Goal: Task Accomplishment & Management: Manage account settings

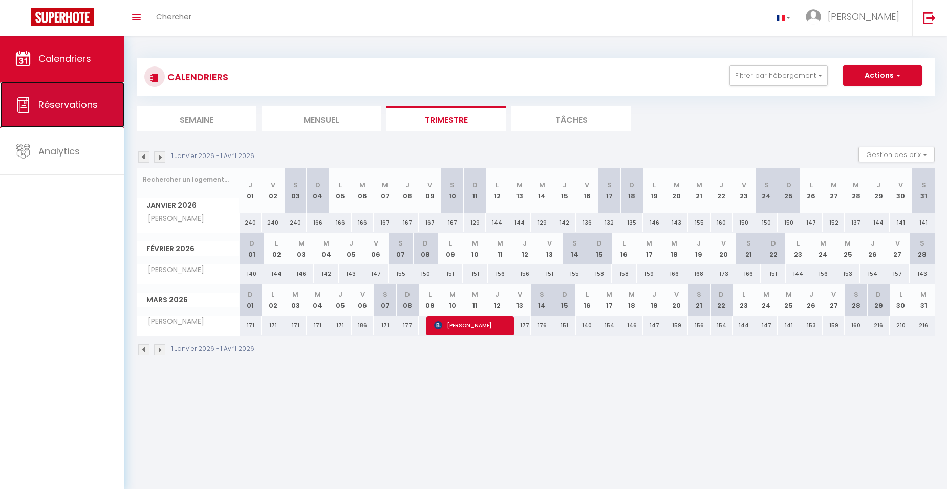
click at [36, 90] on link "Réservations" at bounding box center [62, 105] width 124 height 46
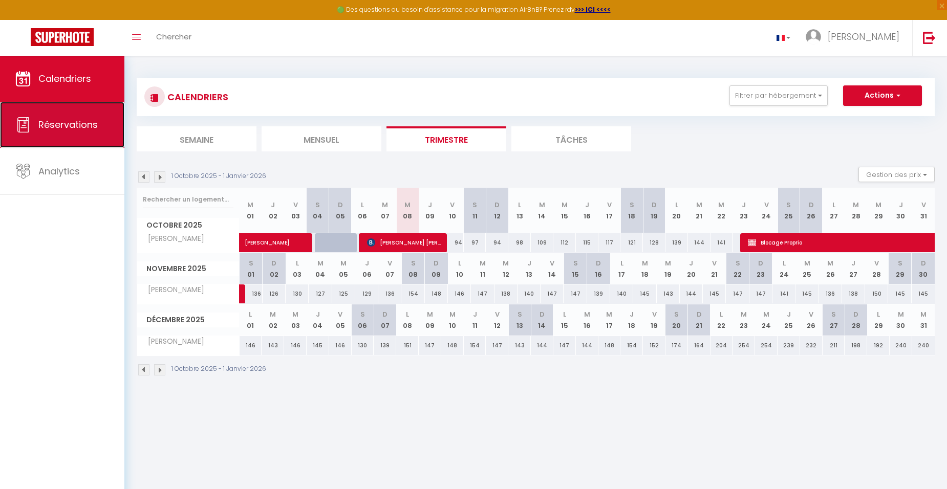
click at [67, 107] on link "Réservations" at bounding box center [62, 125] width 124 height 46
select select "not_cancelled"
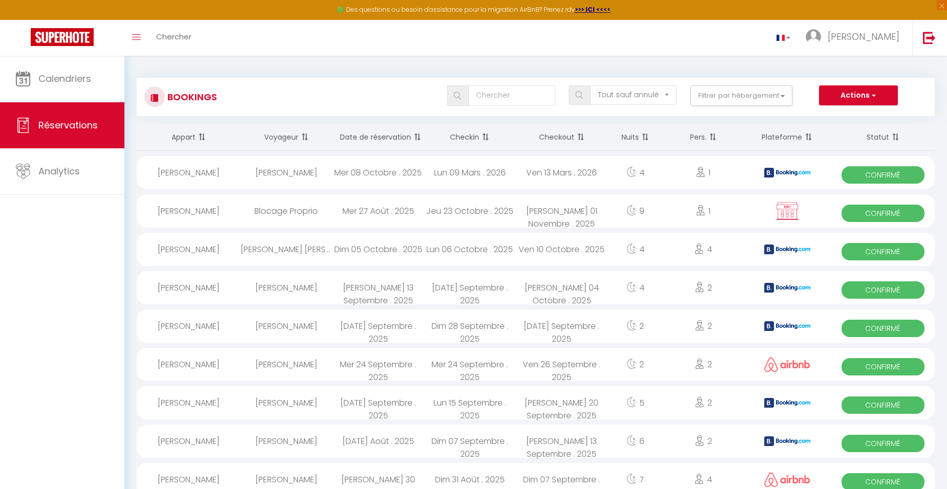
click at [303, 164] on div "[PERSON_NAME]" at bounding box center [286, 172] width 92 height 33
select select "OK"
select select "0"
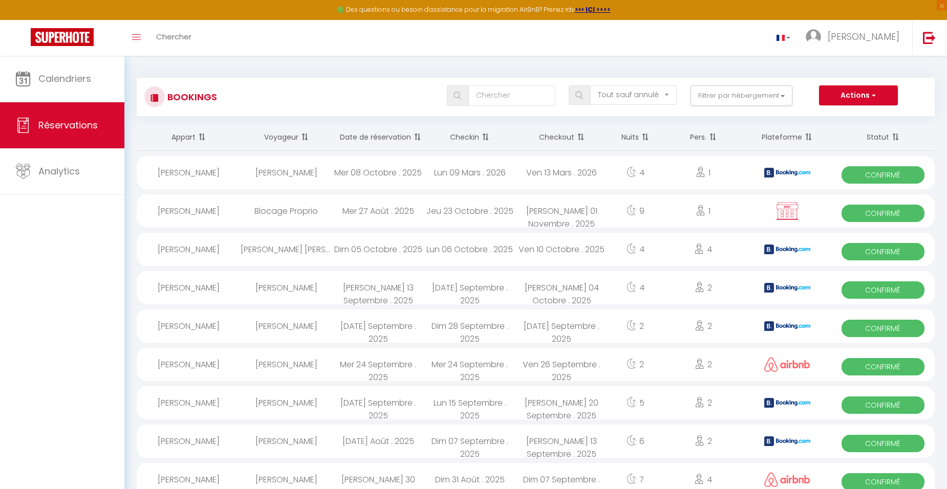
select select "1"
select select
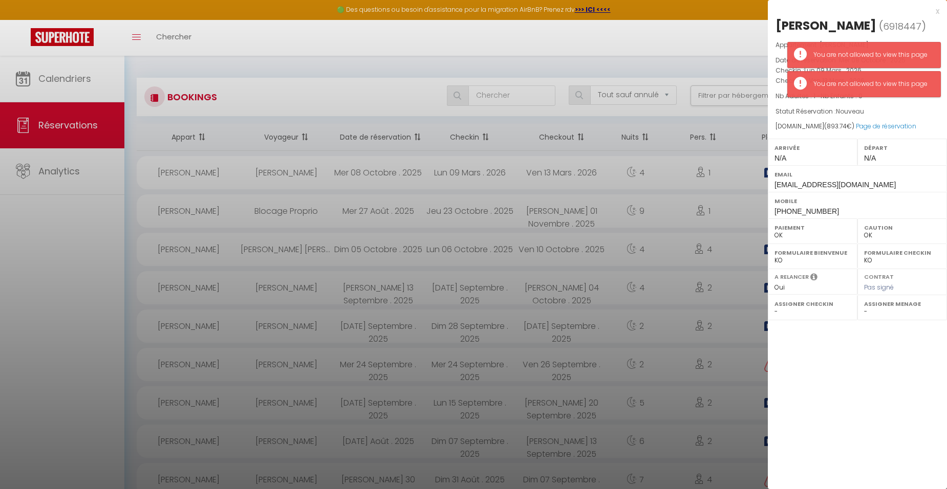
click at [105, 124] on div at bounding box center [473, 244] width 947 height 489
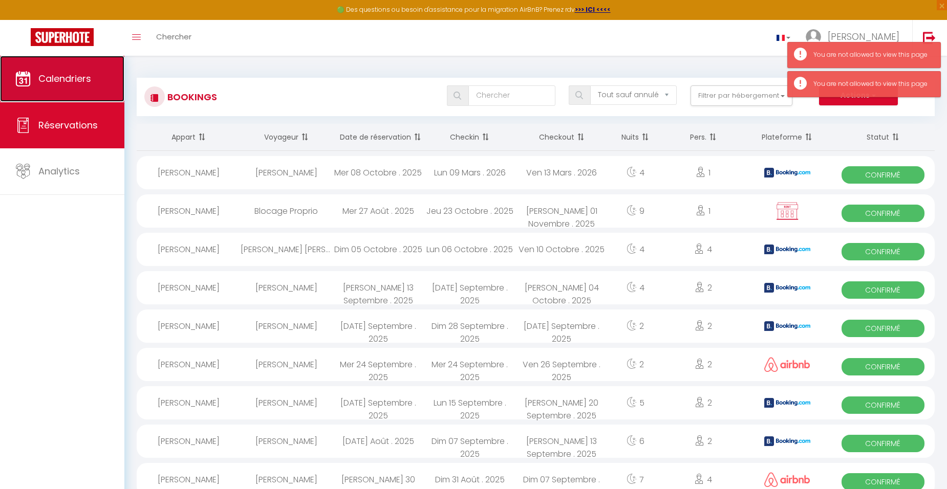
click at [71, 80] on span "Calendriers" at bounding box center [64, 78] width 53 height 13
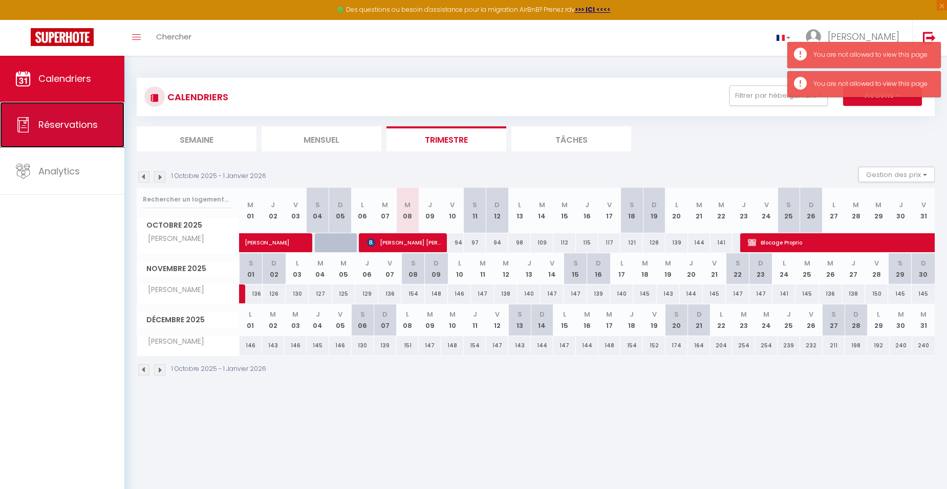
click at [90, 139] on link "Réservations" at bounding box center [62, 125] width 124 height 46
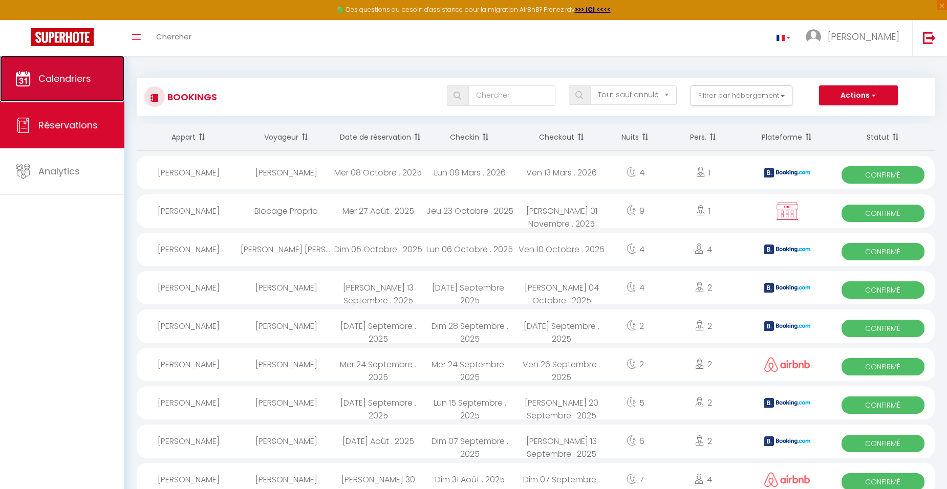
click at [72, 94] on link "Calendriers" at bounding box center [62, 79] width 124 height 46
